Goal: Transaction & Acquisition: Purchase product/service

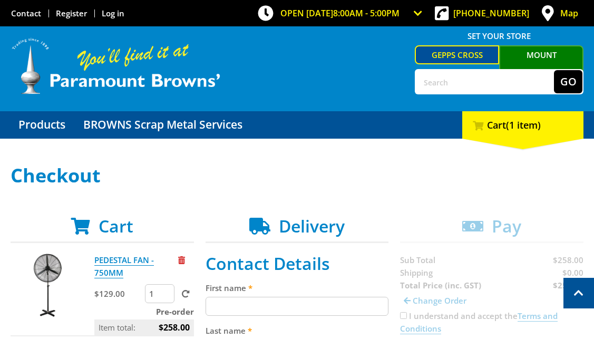
scroll to position [185, 0]
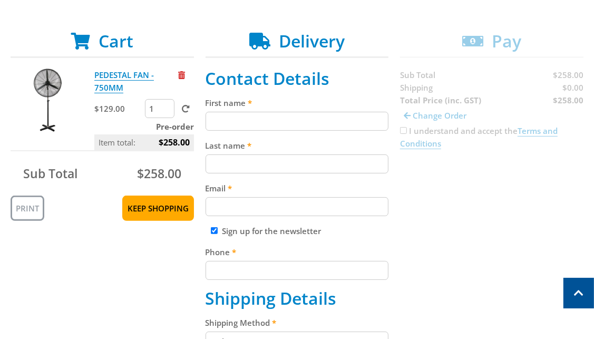
type input "1"
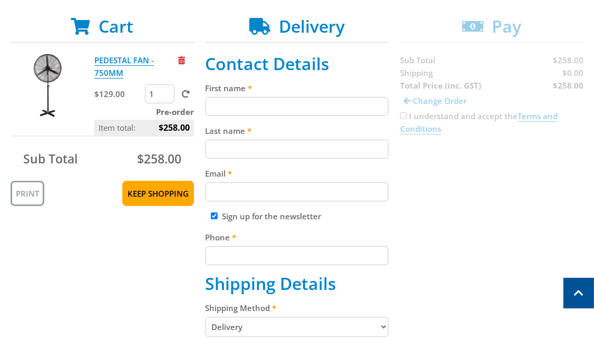
scroll to position [201, 0]
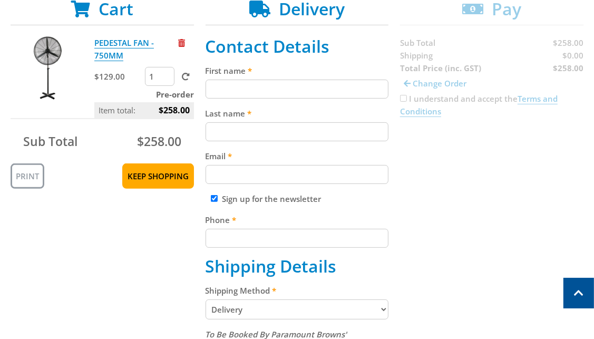
scroll to position [219, 0]
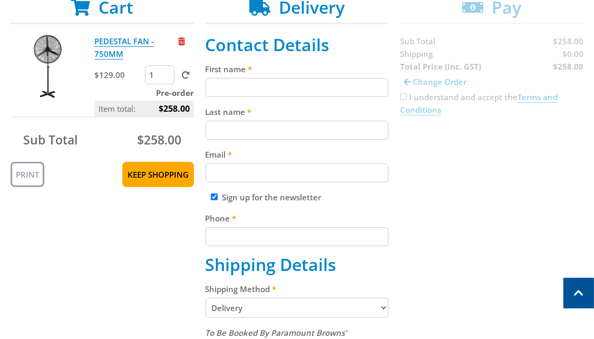
click at [154, 72] on input "1" at bounding box center [159, 74] width 29 height 19
click input "submit" at bounding box center [0, 0] width 0 height 0
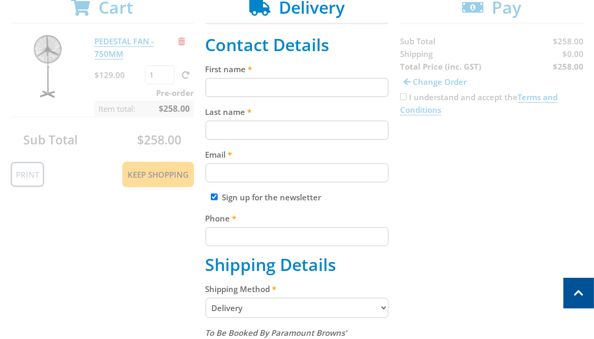
click input "submit" at bounding box center [0, 0] width 0 height 0
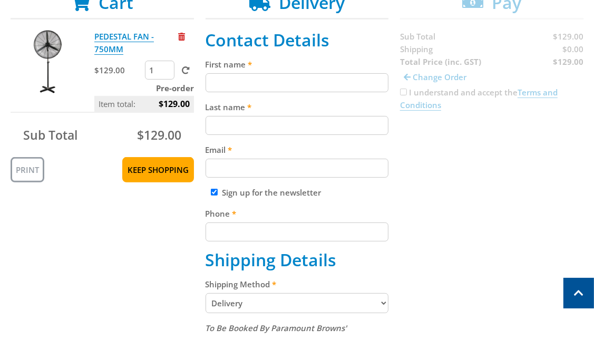
scroll to position [223, 0]
click at [244, 77] on input "First name" at bounding box center [296, 82] width 183 height 19
paste input "[PERSON_NAME]"
type input "[PERSON_NAME]"
paste input "[PERSON_NAME]"
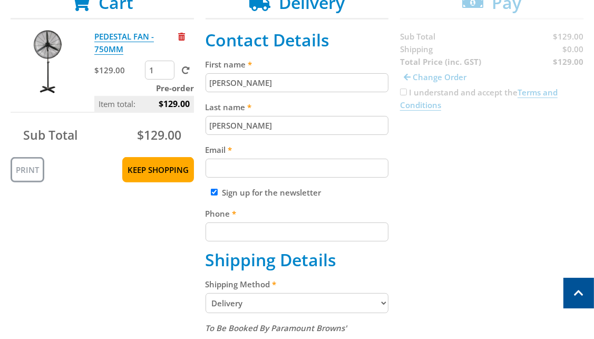
click at [231, 124] on input "[PERSON_NAME]" at bounding box center [296, 125] width 183 height 19
type input "[PERSON_NAME]"
click at [232, 172] on input "Email" at bounding box center [296, 168] width 183 height 19
click at [265, 165] on input "Email" at bounding box center [296, 168] width 183 height 19
paste input "[PERSON_NAME]"
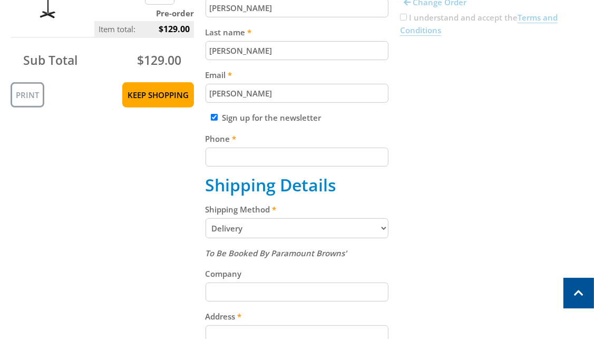
scroll to position [390, 0]
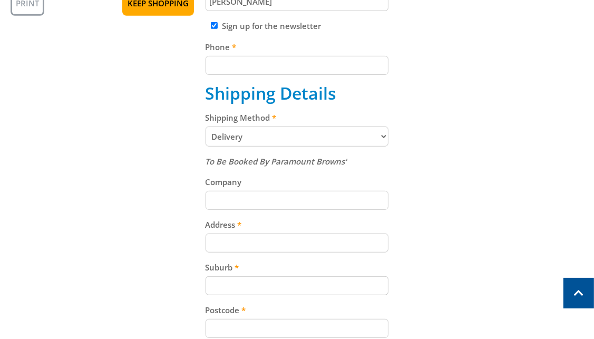
type input "[PERSON_NAME]"
click at [251, 197] on div "Company" at bounding box center [296, 192] width 183 height 34
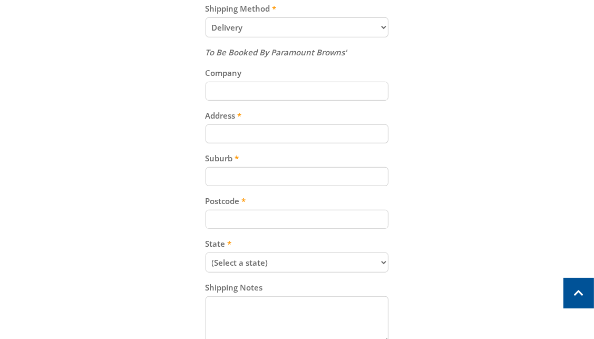
scroll to position [527, 0]
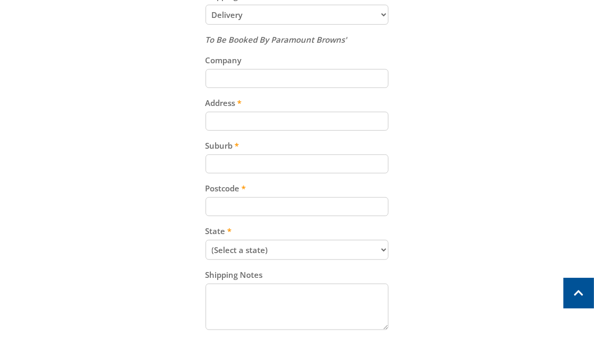
click at [242, 124] on input "Address" at bounding box center [296, 121] width 183 height 19
paste input "[STREET_ADDRESS]"
type input "[STREET_ADDRESS]"
click at [242, 154] on input "Suburb" at bounding box center [296, 163] width 183 height 19
click at [256, 165] on input "Suburb" at bounding box center [296, 163] width 183 height 19
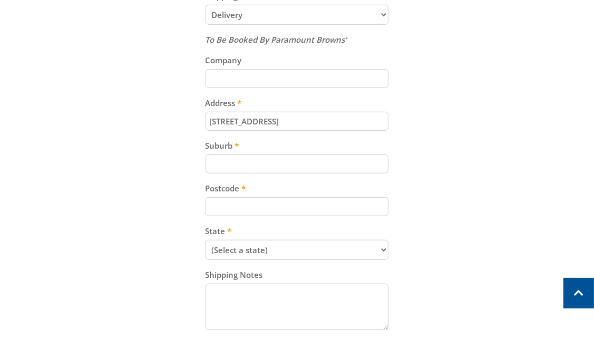
paste input "Gepps Cross"
type input "Gepps Cross"
click at [282, 202] on input "Postcode" at bounding box center [296, 206] width 183 height 19
click at [243, 206] on input "Postcode" at bounding box center [296, 206] width 183 height 19
paste input "5094"
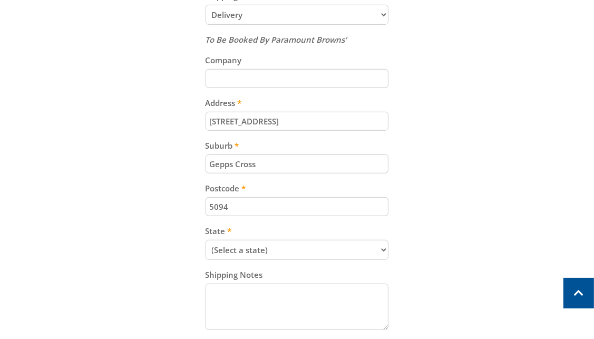
type input "5094"
click at [465, 204] on div "Cart PEDESTAL FAN - 750MM $129.00 1 Pre-order Item total: $129.00 Sub Total $12…" at bounding box center [297, 62] width 573 height 746
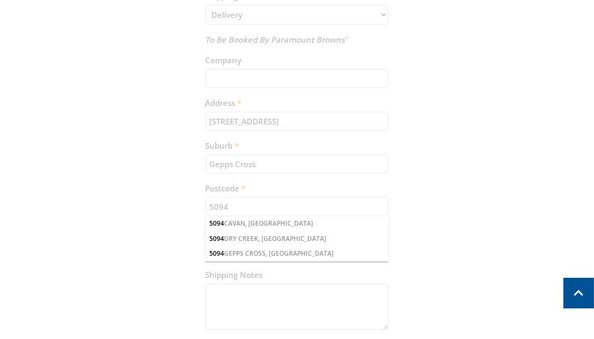
click at [408, 225] on div "Cart PEDESTAL FAN - 750MM $129.00 1 Pre-order Item total: $129.00 Sub Total $12…" at bounding box center [297, 62] width 573 height 746
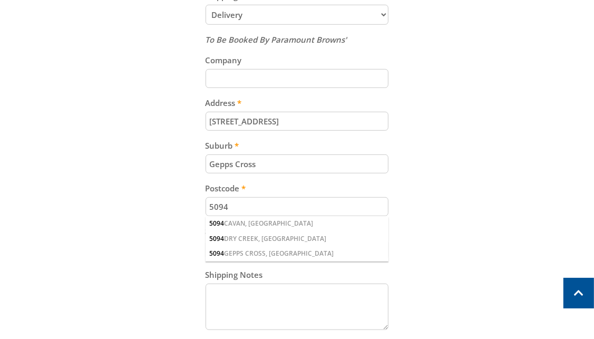
drag, startPoint x: 409, startPoint y: 214, endPoint x: 407, endPoint y: 209, distance: 5.7
click at [410, 213] on div "Cart PEDESTAL FAN - 750MM $129.00 1 Pre-order Item total: $129.00 Sub Total $12…" at bounding box center [297, 62] width 573 height 746
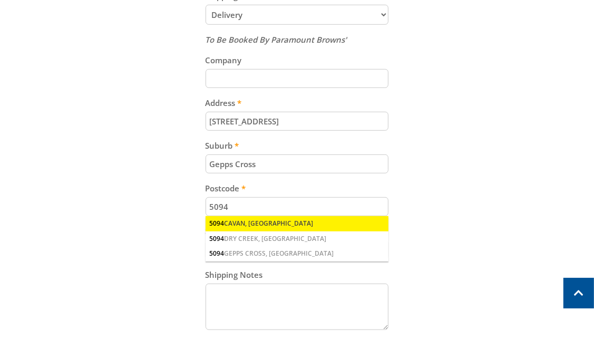
click at [382, 217] on div "5094 CAVAN, [GEOGRAPHIC_DATA]" at bounding box center [296, 223] width 183 height 15
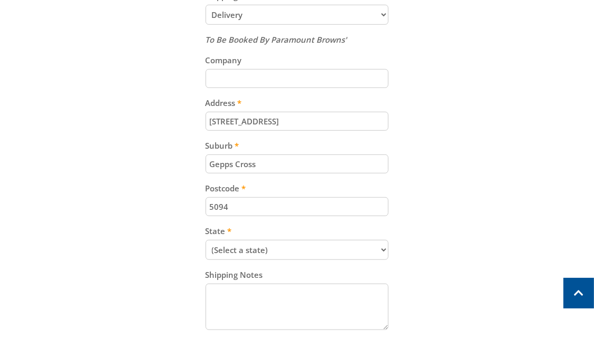
click at [264, 245] on select "(Select a state) [GEOGRAPHIC_DATA] [GEOGRAPHIC_DATA] [GEOGRAPHIC_DATA] [GEOGRAP…" at bounding box center [296, 250] width 183 height 20
select select "SA"
click at [205, 240] on select "(Select a state) [GEOGRAPHIC_DATA] [GEOGRAPHIC_DATA] [GEOGRAPHIC_DATA] [GEOGRAP…" at bounding box center [296, 250] width 183 height 20
click at [427, 191] on div "Cart PEDESTAL FAN - 750MM $129.00 1 Pre-order Item total: $129.00 Sub Total $12…" at bounding box center [297, 62] width 573 height 746
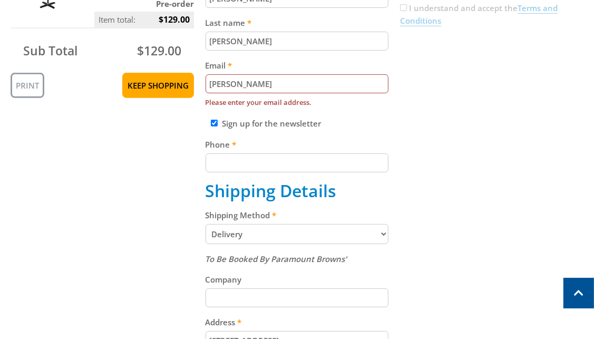
scroll to position [309, 0]
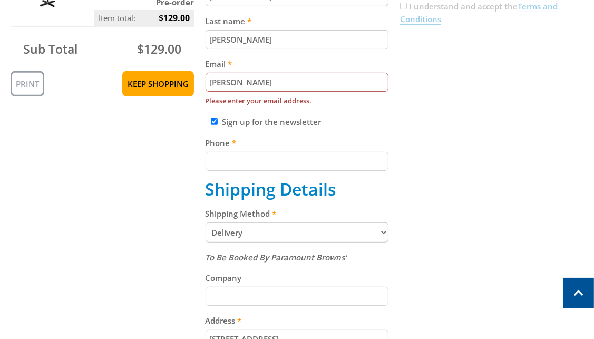
click at [288, 81] on input "[PERSON_NAME]" at bounding box center [296, 82] width 183 height 19
click at [287, 81] on input "[PERSON_NAME]" at bounding box center [296, 82] width 183 height 19
type input "J"
click at [267, 82] on input "Email" at bounding box center [296, 82] width 183 height 19
paste input "[EMAIL_ADDRESS][DOMAIN_NAME]"
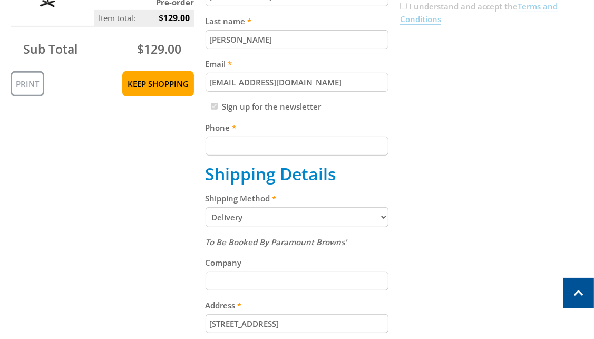
type input "[EMAIL_ADDRESS][DOMAIN_NAME]"
click at [446, 134] on div "Cart PEDESTAL FAN - 750MM $129.00 1 Pre-order Item total: $129.00 Sub Total $12…" at bounding box center [297, 272] width 573 height 731
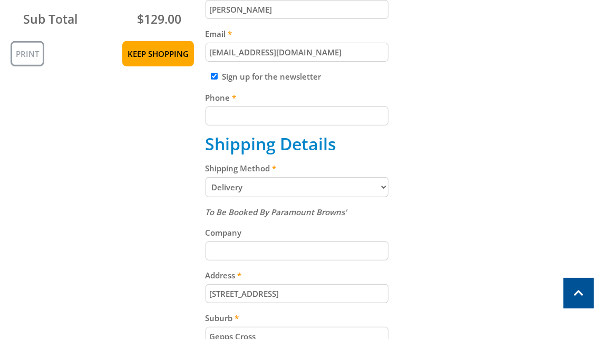
scroll to position [242, 0]
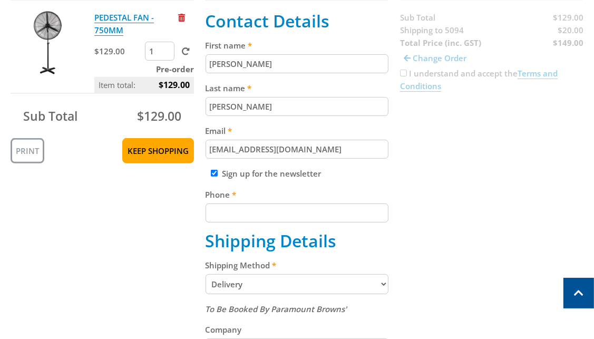
click at [250, 213] on input "Phone" at bounding box center [296, 212] width 183 height 19
click at [355, 211] on input "Phone" at bounding box center [296, 212] width 183 height 19
paste input "[PHONE_NUMBER]"
type input "[PHONE_NUMBER]"
click at [454, 212] on div "Cart PEDESTAL FAN - 750MM $129.00 1 Pre-order Item total: $129.00 Sub Total $12…" at bounding box center [297, 339] width 573 height 731
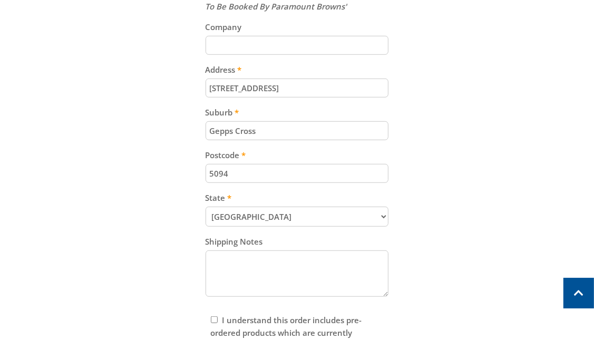
scroll to position [649, 0]
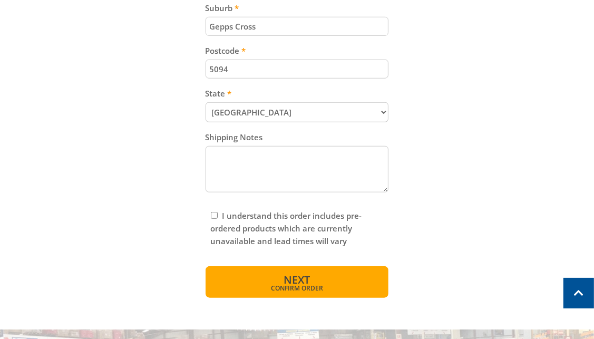
click at [297, 278] on span "Next" at bounding box center [296, 279] width 26 height 14
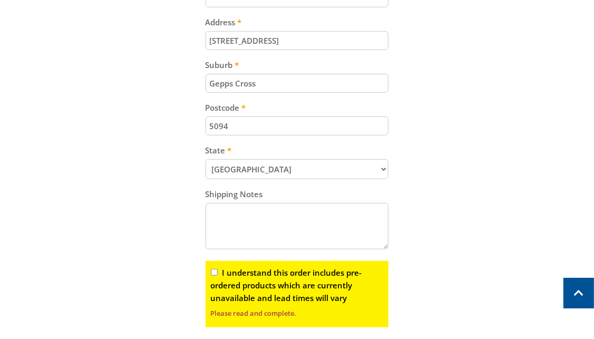
scroll to position [585, 0]
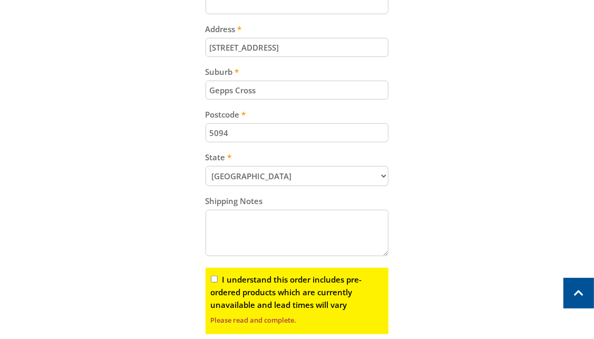
click at [214, 275] on input "I understand this order includes pre-ordered products which are currently unava…" at bounding box center [214, 278] width 7 height 7
checkbox input "true"
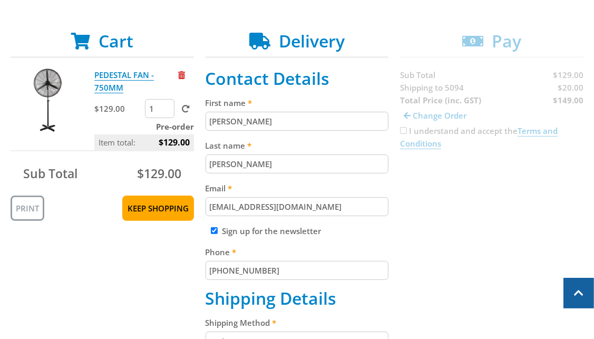
scroll to position [188, 0]
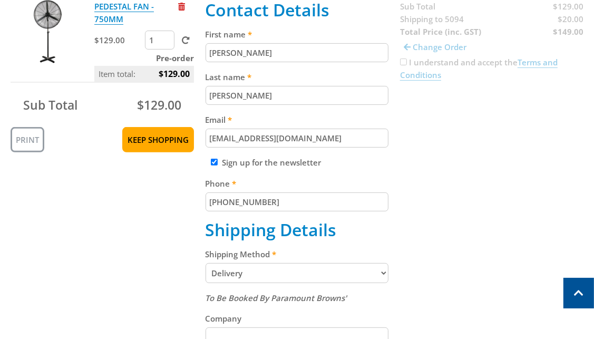
scroll to position [256, 0]
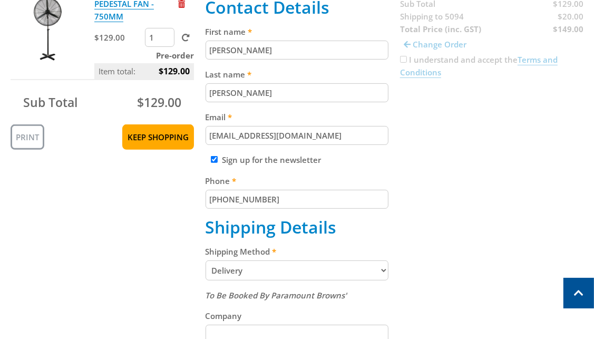
click at [568, 15] on div "Cart PEDESTAL FAN - 750MM $129.00 1 Pre-order Item total: $129.00 Sub Total $12…" at bounding box center [297, 325] width 573 height 731
copy span "20.00"
click at [530, 250] on div "Cart PEDESTAL FAN - 750MM $129.00 1 Pre-order Item total: $129.00 Sub Total $12…" at bounding box center [297, 325] width 573 height 731
click at [458, 242] on div "Cart PEDESTAL FAN - 750MM $129.00 1 Pre-order Item total: $129.00 Sub Total $12…" at bounding box center [297, 325] width 573 height 731
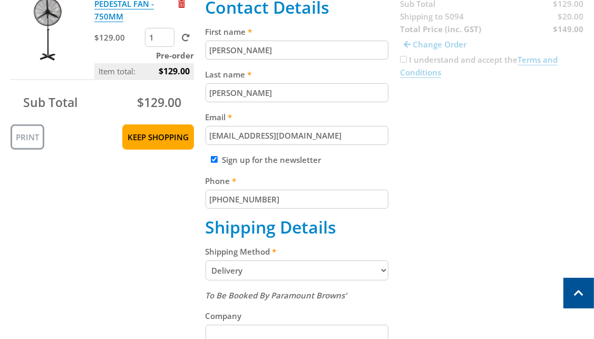
click at [571, 29] on div "Cart PEDESTAL FAN - 750MM $129.00 1 Pre-order Item total: $129.00 Sub Total $12…" at bounding box center [297, 325] width 573 height 731
copy strong "149.00"
click at [501, 267] on div "Cart PEDESTAL FAN - 750MM $129.00 1 Pre-order Item total: $129.00 Sub Total $12…" at bounding box center [297, 325] width 573 height 731
click at [552, 205] on div "Cart PEDESTAL FAN - 750MM $129.00 1 Pre-order Item total: $129.00 Sub Total $12…" at bounding box center [297, 325] width 573 height 731
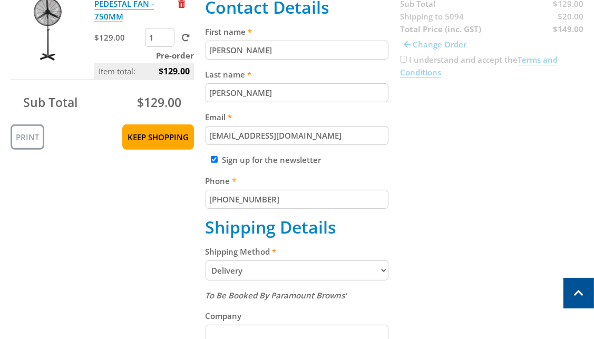
click at [543, 136] on div "Cart PEDESTAL FAN - 750MM $129.00 1 Pre-order Item total: $129.00 Sub Total $12…" at bounding box center [297, 325] width 573 height 731
click at [458, 147] on div "Cart PEDESTAL FAN - 750MM $129.00 1 Pre-order Item total: $129.00 Sub Total $12…" at bounding box center [297, 325] width 573 height 731
click at [485, 249] on div "Cart PEDESTAL FAN - 750MM $129.00 1 Pre-order Item total: $129.00 Sub Total $12…" at bounding box center [297, 325] width 573 height 731
